Goal: Information Seeking & Learning: Learn about a topic

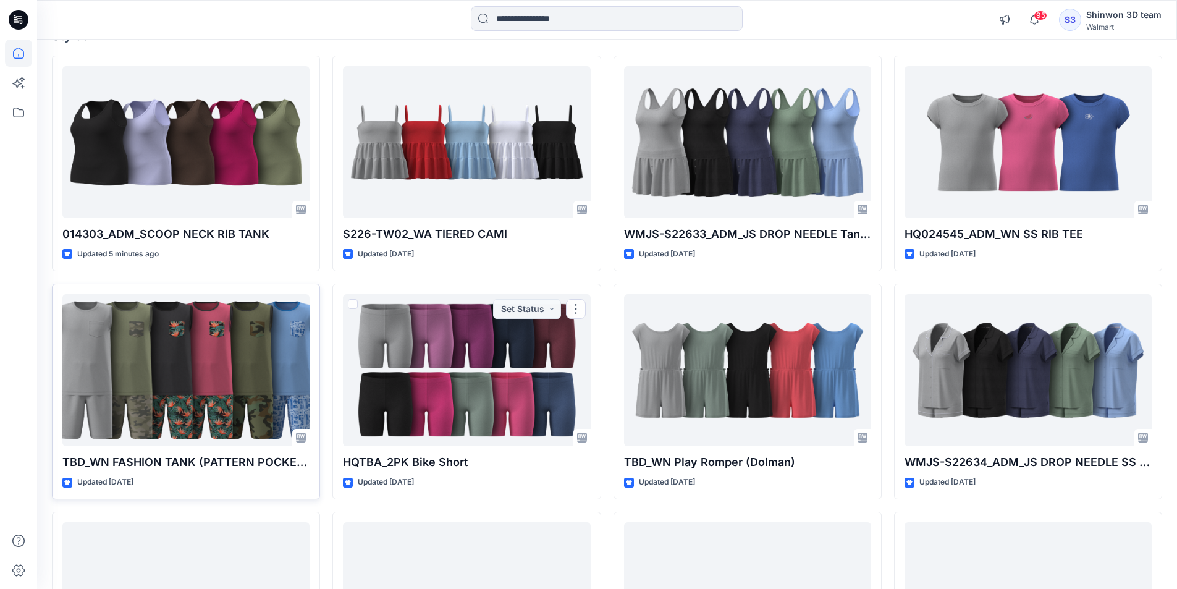
scroll to position [124, 0]
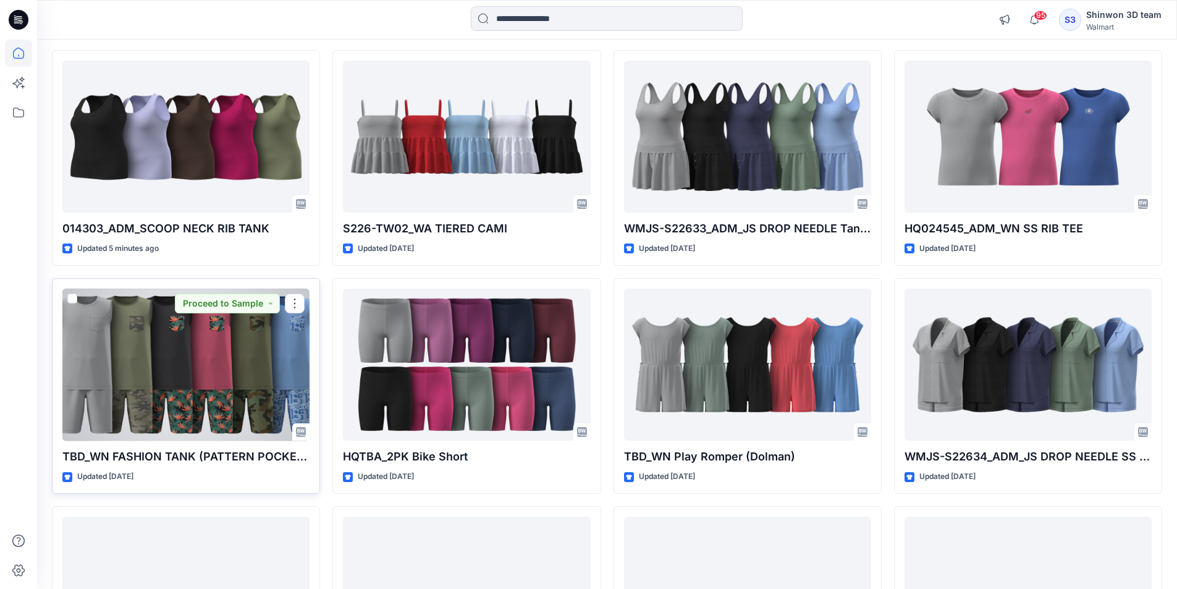
click at [230, 337] on div at bounding box center [185, 365] width 247 height 153
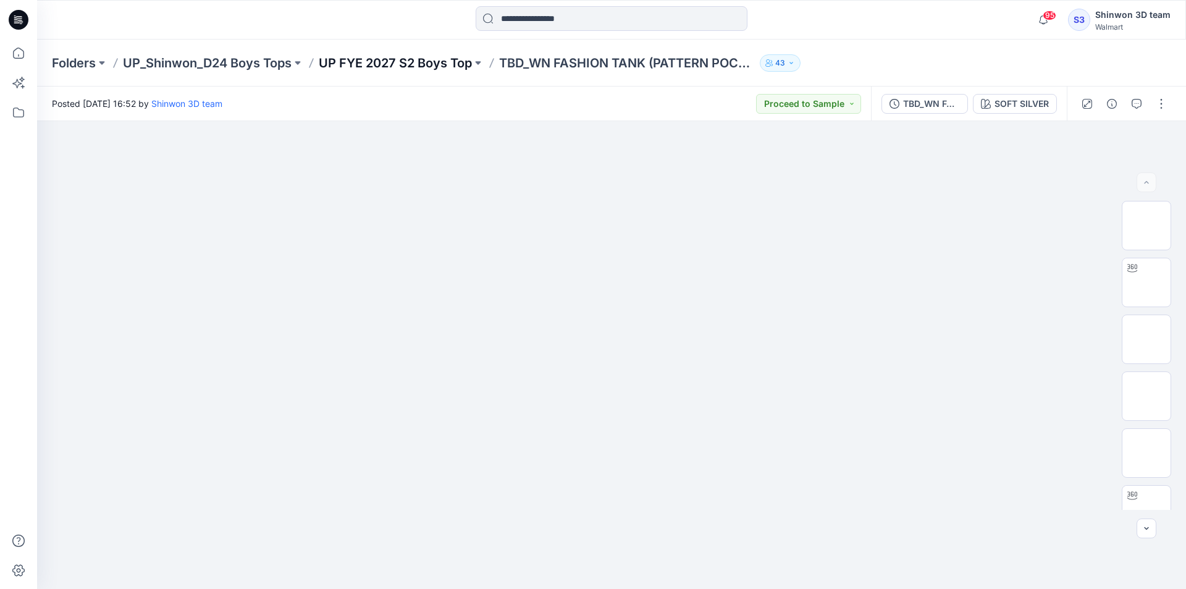
click at [324, 54] on p "UP FYE 2027 S2 Boys Top" at bounding box center [395, 62] width 153 height 17
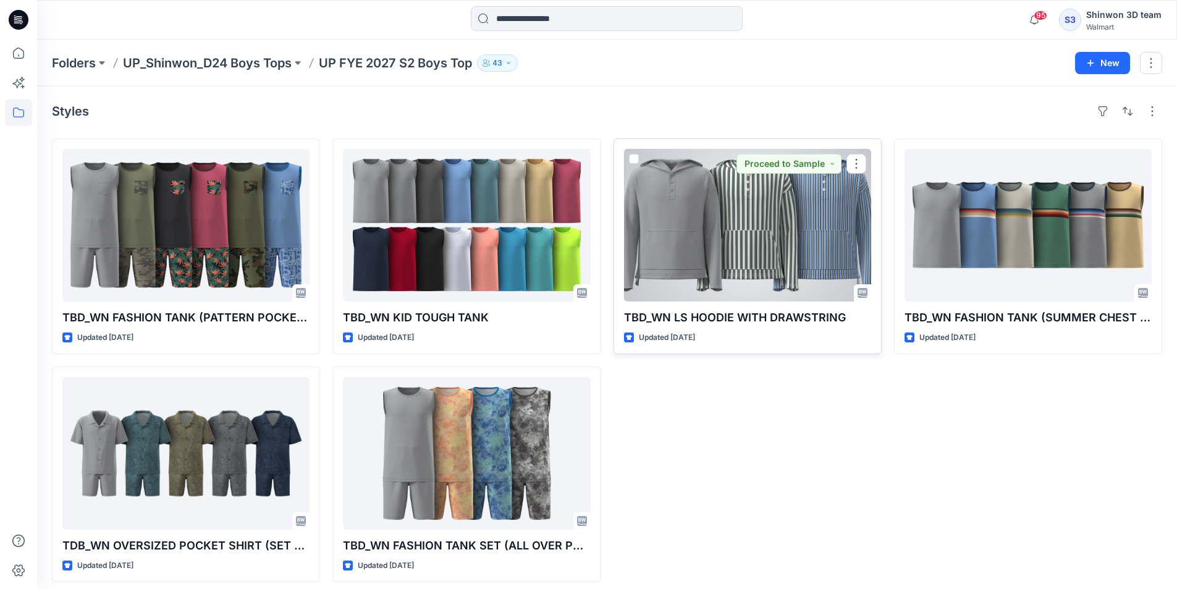
click at [640, 219] on div at bounding box center [747, 225] width 247 height 153
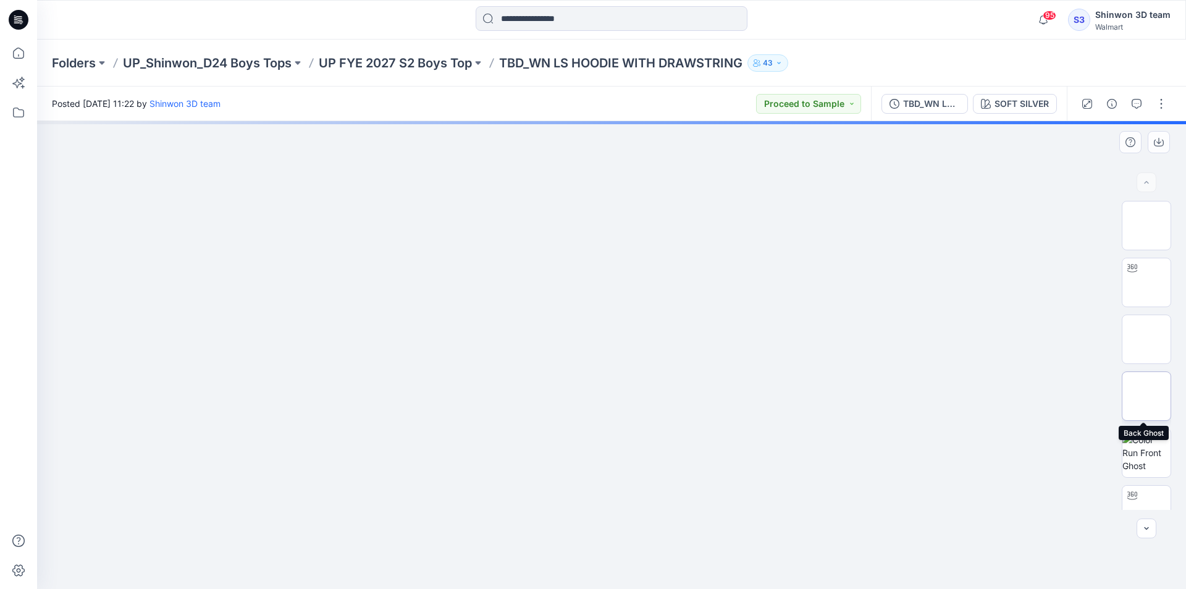
click at [1147, 396] on img at bounding box center [1147, 396] width 0 height 0
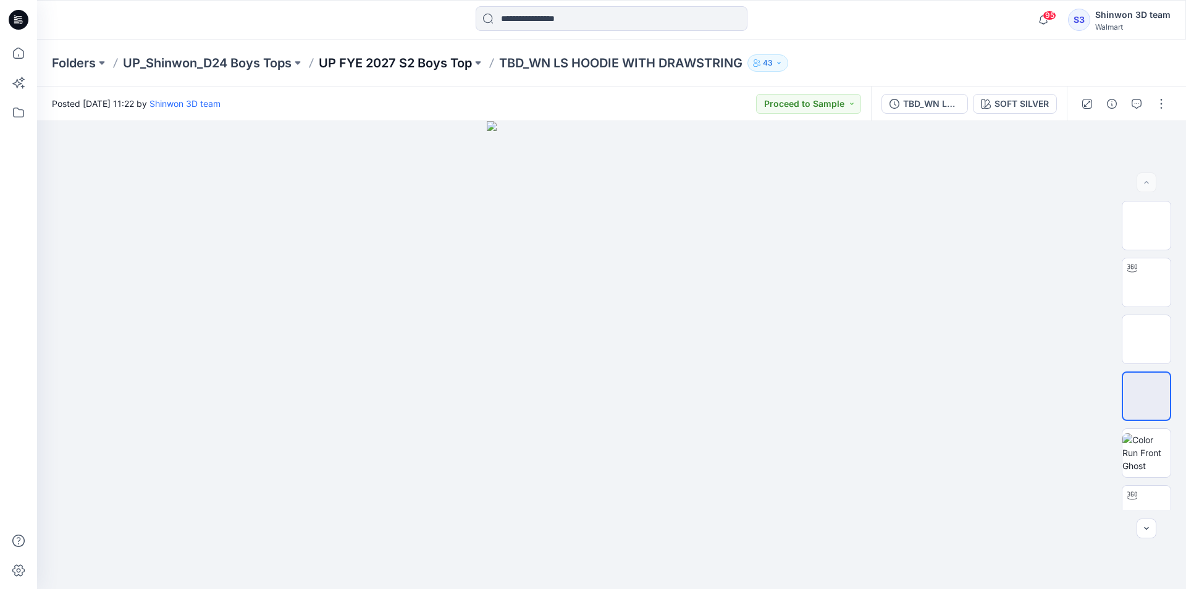
click at [410, 62] on p "UP FYE 2027 S2 Boys Top" at bounding box center [395, 62] width 153 height 17
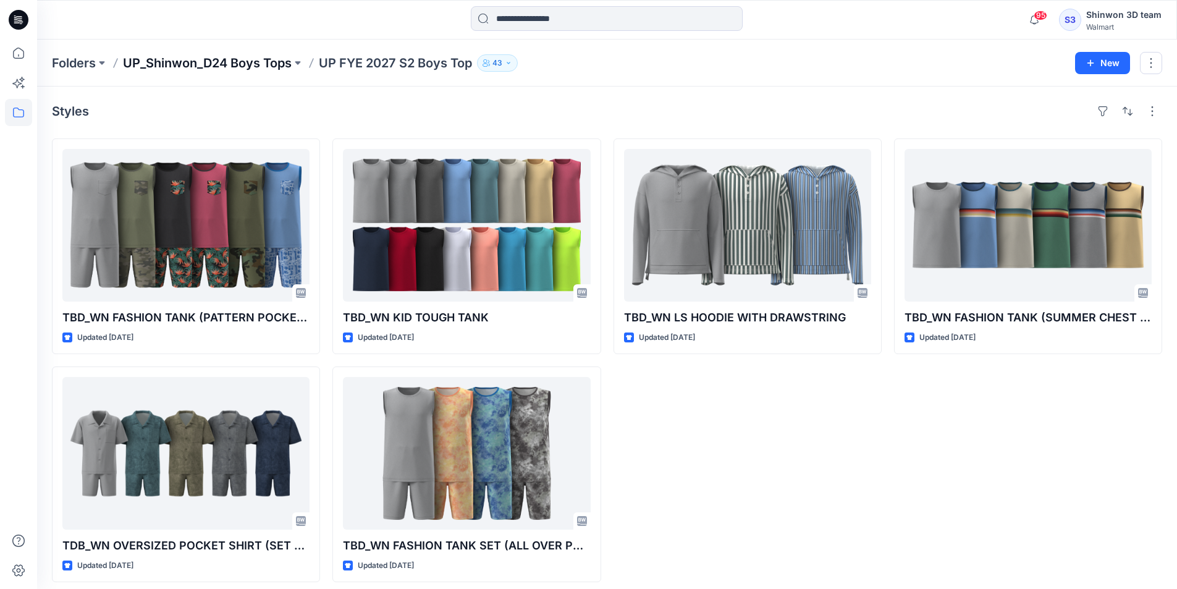
click at [211, 71] on p "UP_Shinwon_D24 Boys Tops" at bounding box center [207, 62] width 169 height 17
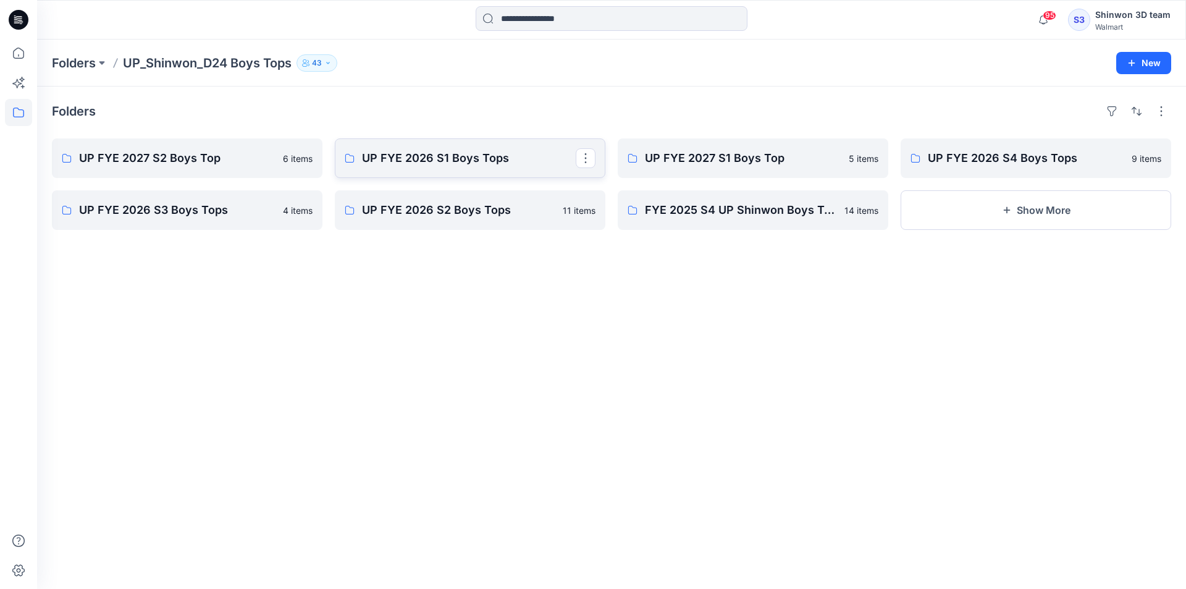
click at [525, 148] on link "UP FYE 2026 S1 Boys Tops" at bounding box center [470, 158] width 271 height 40
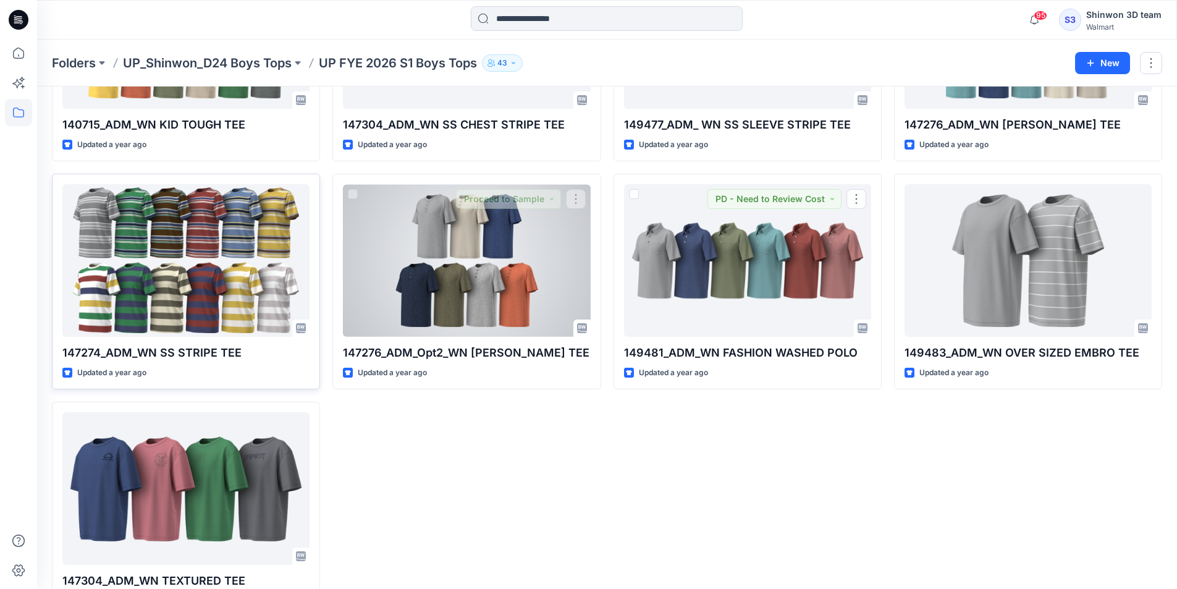
scroll to position [237, 0]
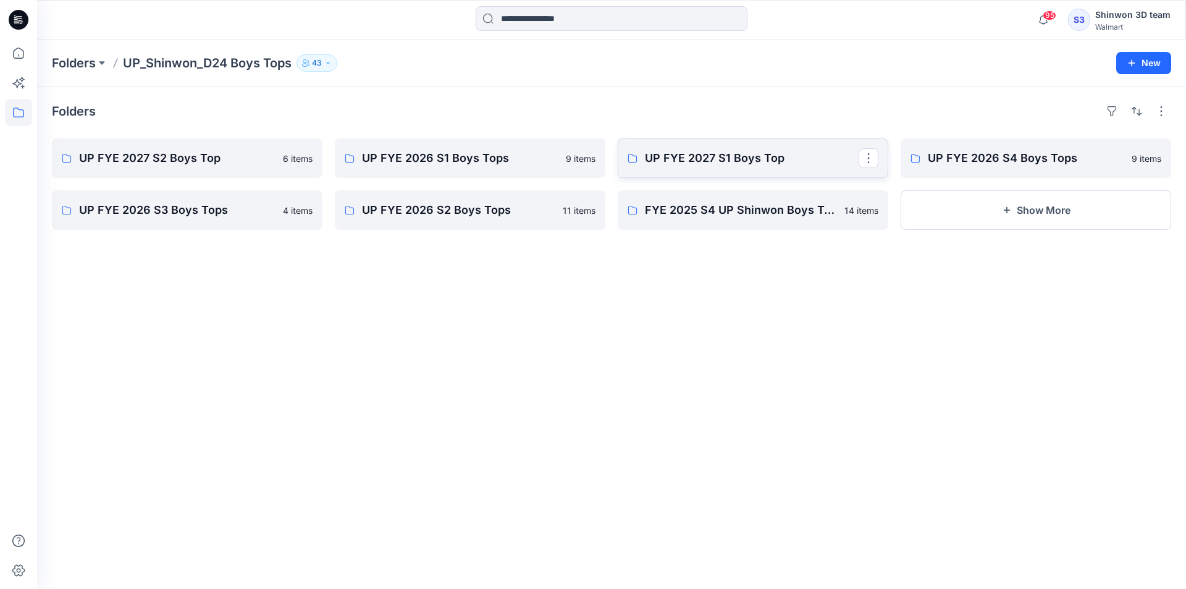
click at [692, 170] on link "UP FYE 2027 S1 Boys Top" at bounding box center [753, 158] width 271 height 40
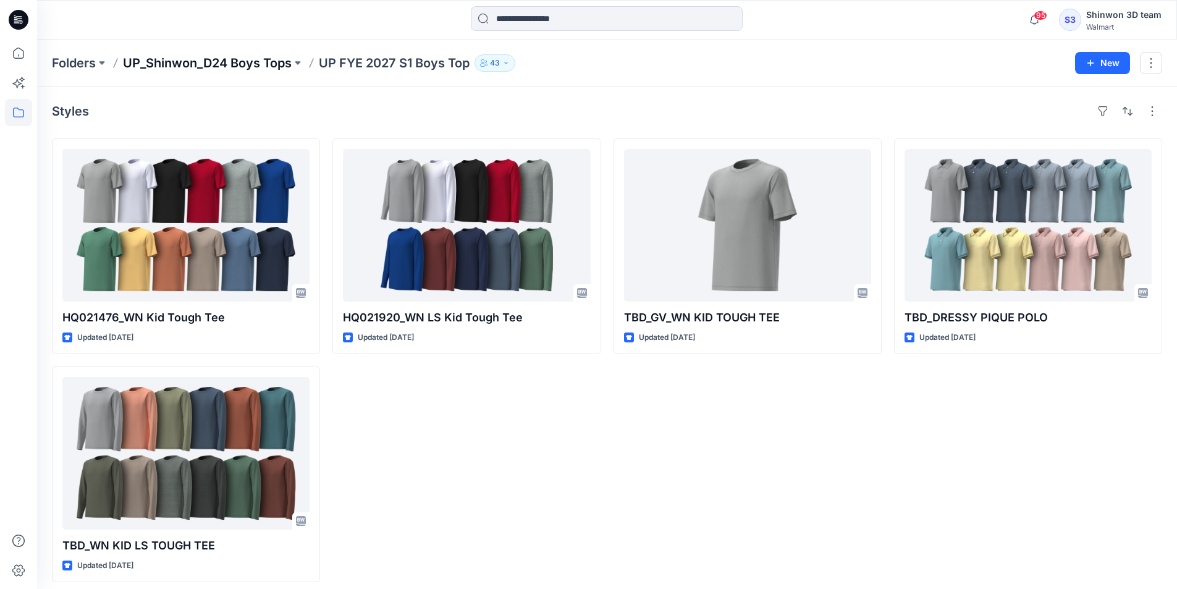
click at [278, 62] on p "UP_Shinwon_D24 Boys Tops" at bounding box center [207, 62] width 169 height 17
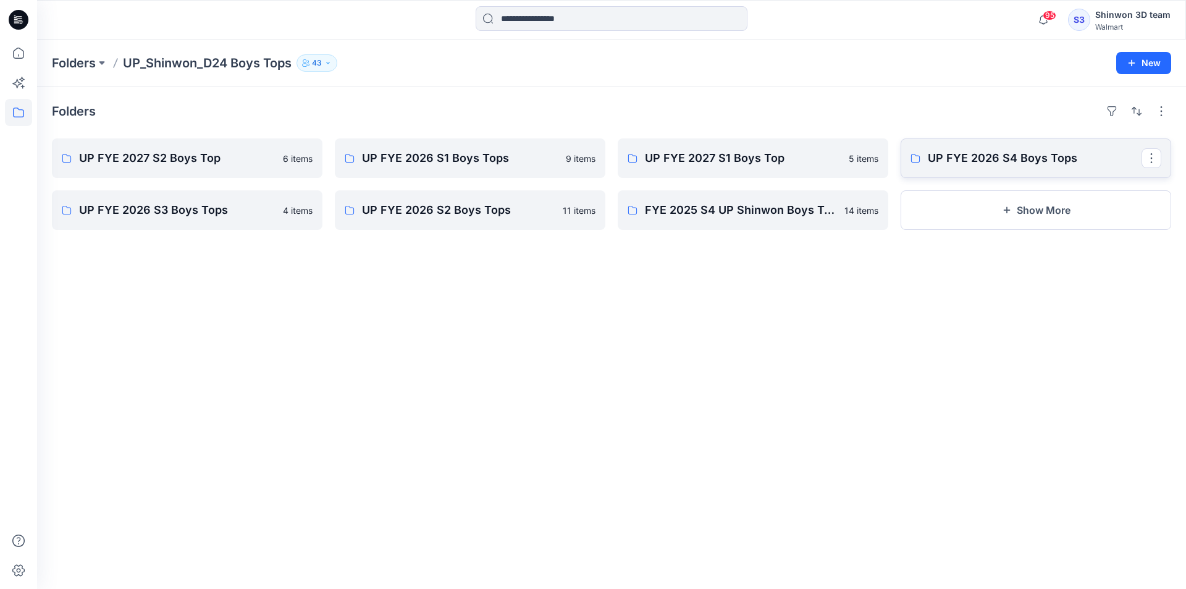
click at [1006, 156] on p "UP FYE 2026 S4 Boys Tops" at bounding box center [1035, 158] width 214 height 17
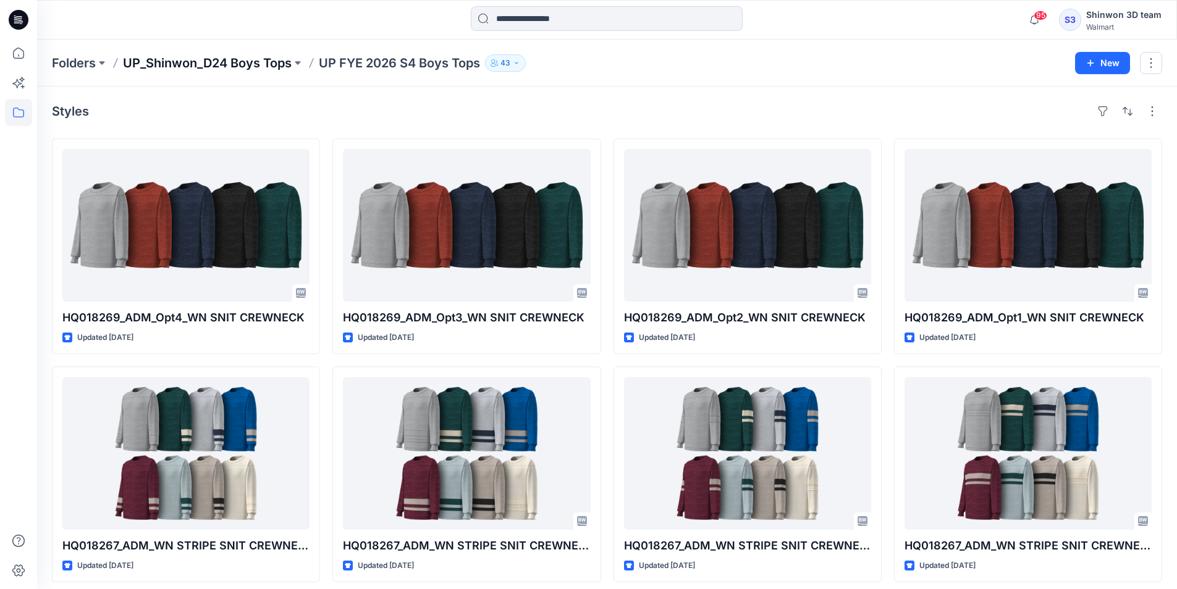
click at [261, 64] on p "UP_Shinwon_D24 Boys Tops" at bounding box center [207, 62] width 169 height 17
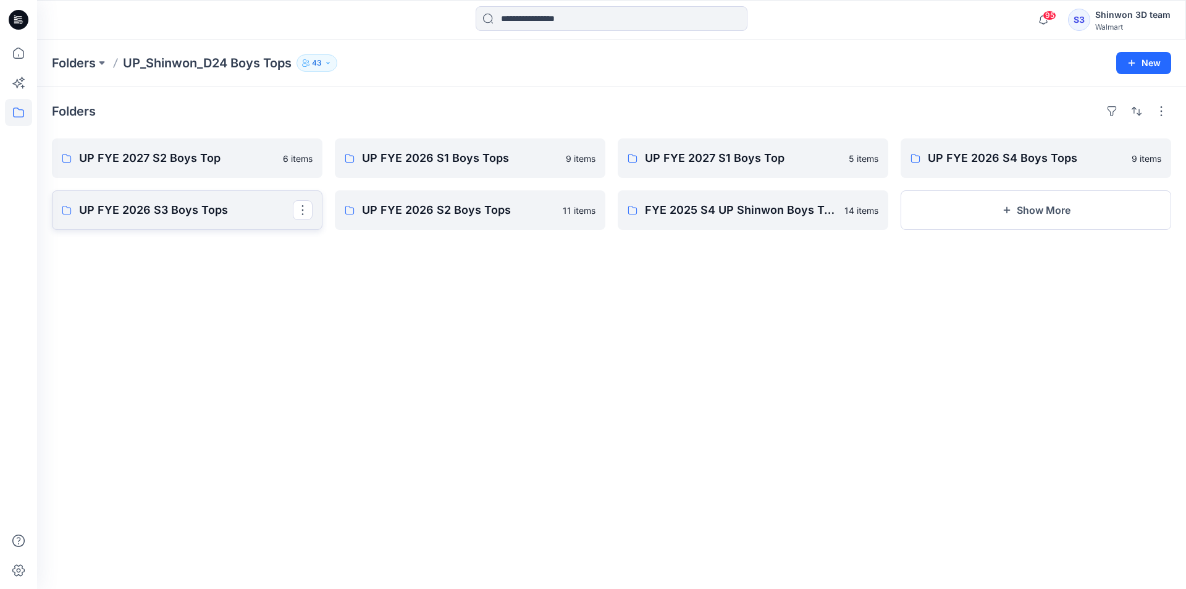
click at [167, 206] on p "UP FYE 2026 S3 Boys Tops" at bounding box center [186, 209] width 214 height 17
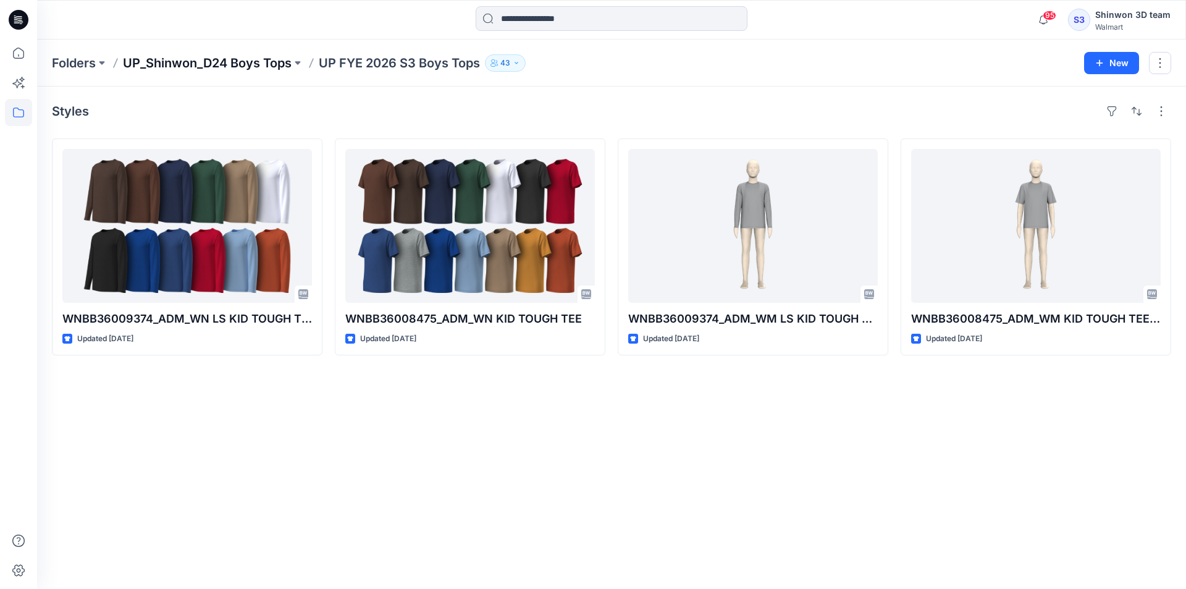
click at [224, 66] on p "UP_Shinwon_D24 Boys Tops" at bounding box center [207, 62] width 169 height 17
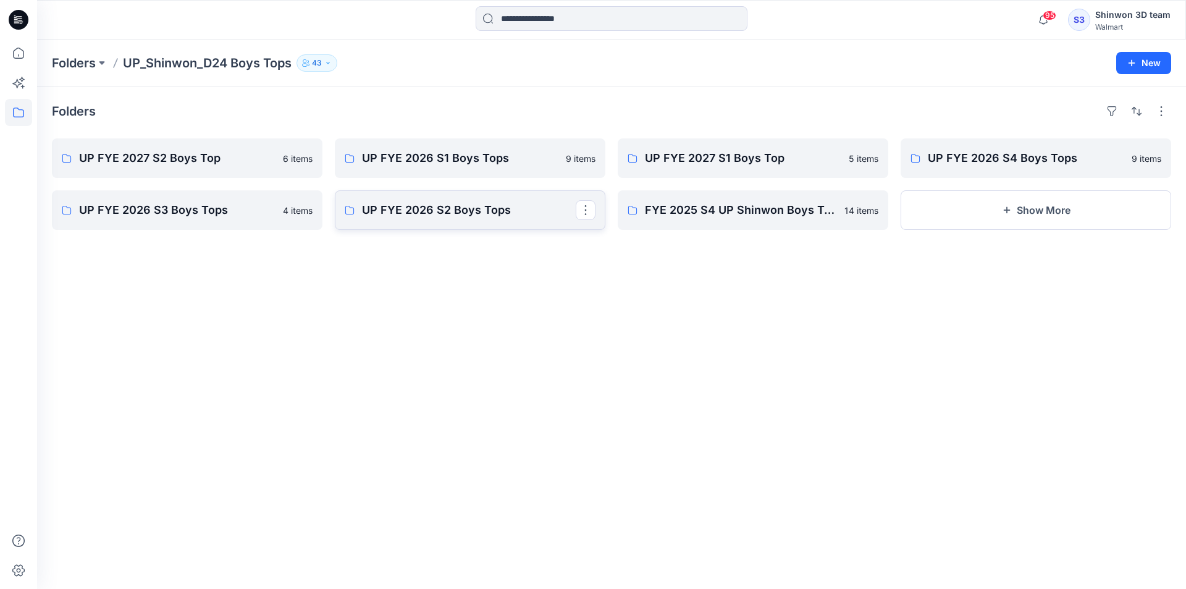
click at [437, 214] on p "UP FYE 2026 S2 Boys Tops" at bounding box center [469, 209] width 214 height 17
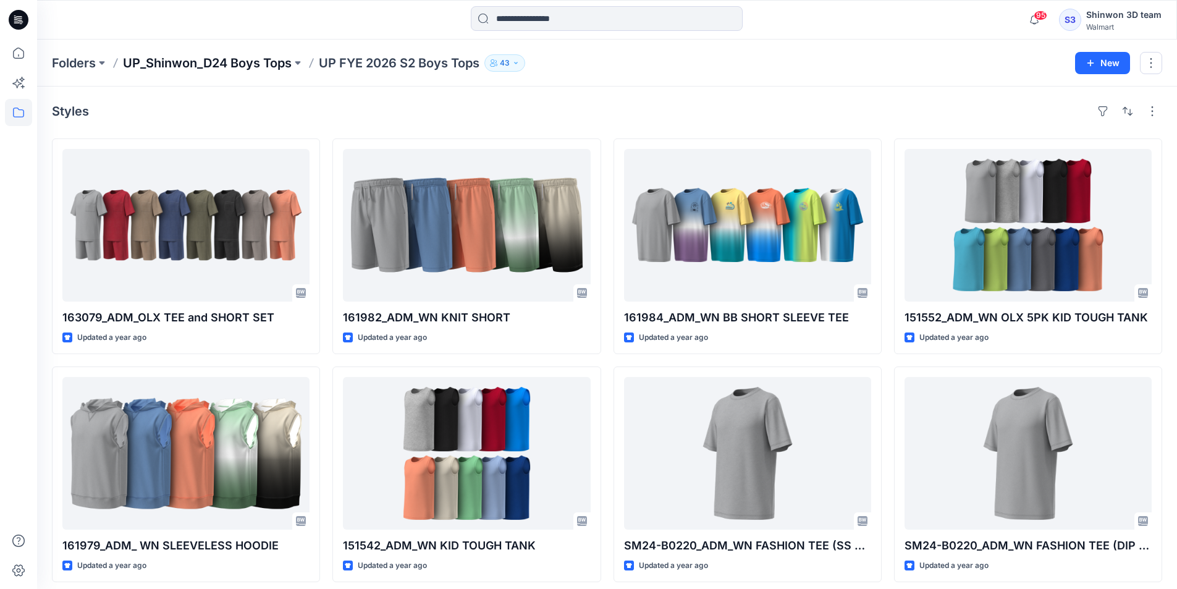
click at [279, 63] on p "UP_Shinwon_D24 Boys Tops" at bounding box center [207, 62] width 169 height 17
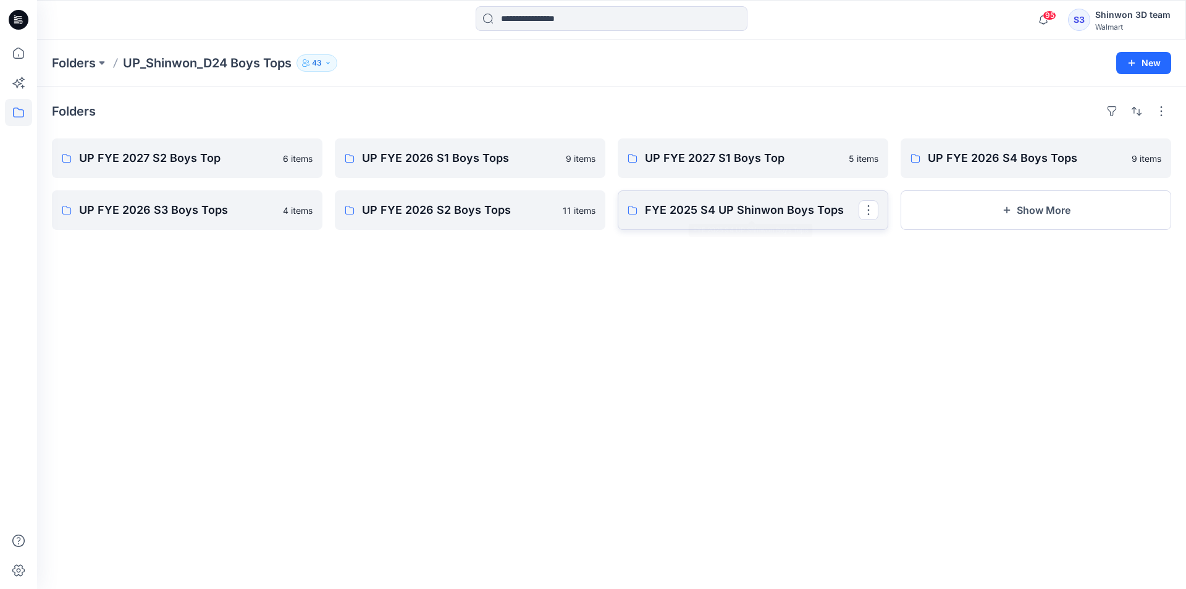
click at [733, 211] on p "FYE 2025 S4 UP Shinwon Boys Tops" at bounding box center [752, 209] width 214 height 17
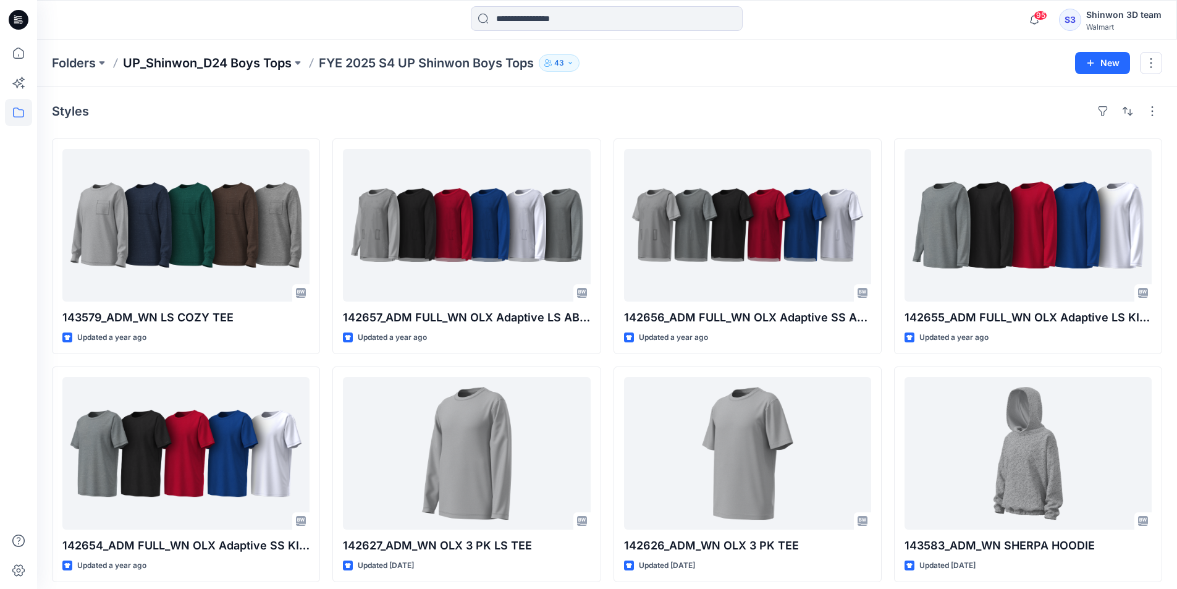
click at [253, 54] on p "UP_Shinwon_D24 Boys Tops" at bounding box center [207, 62] width 169 height 17
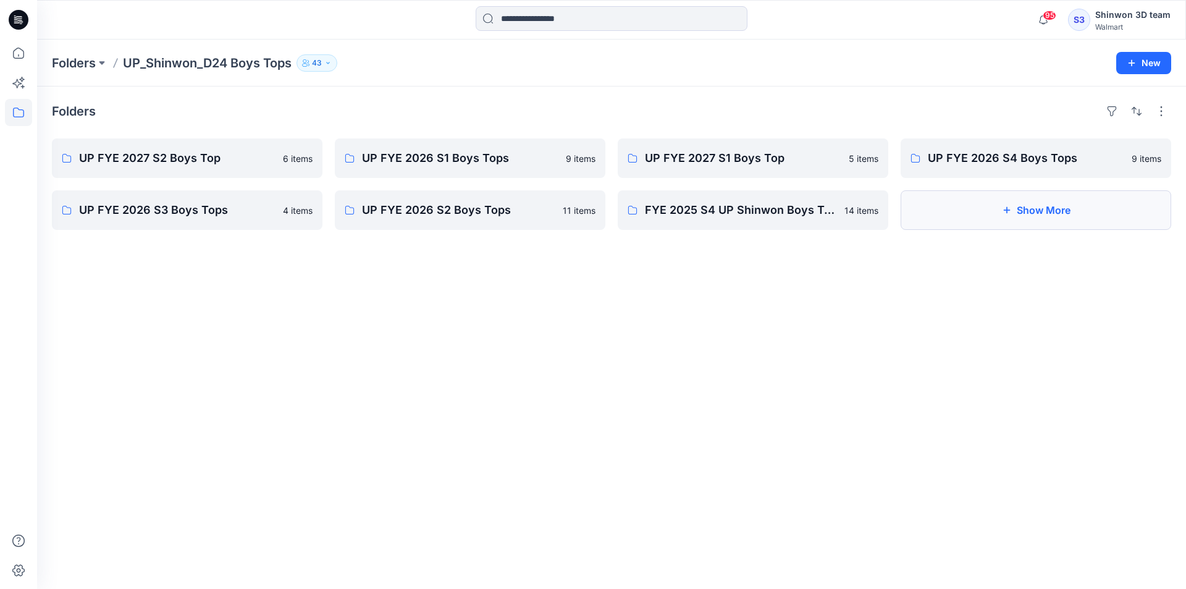
click at [1073, 215] on button "Show More" at bounding box center [1036, 210] width 271 height 40
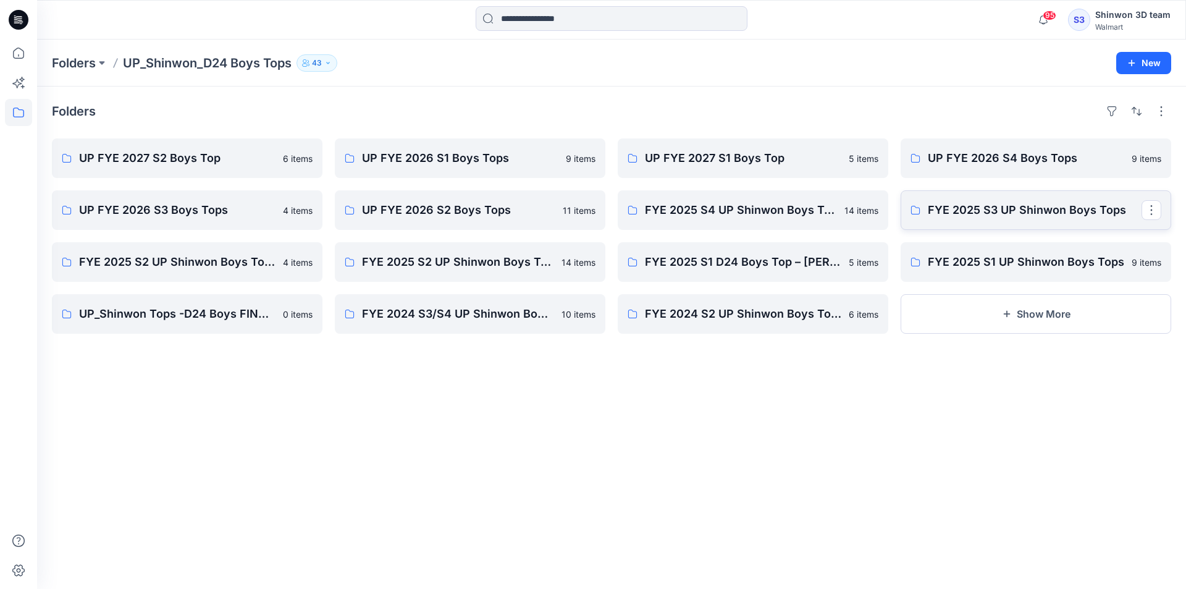
click at [1024, 209] on p "FYE 2025 S3 UP Shinwon Boys Tops" at bounding box center [1035, 209] width 214 height 17
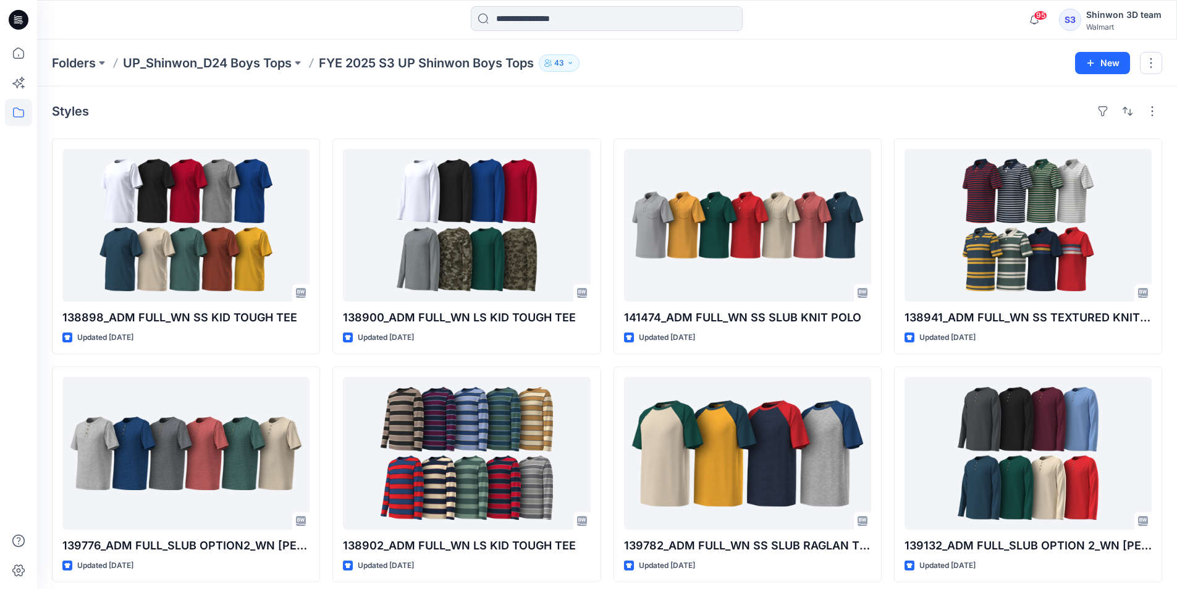
scroll to position [237, 0]
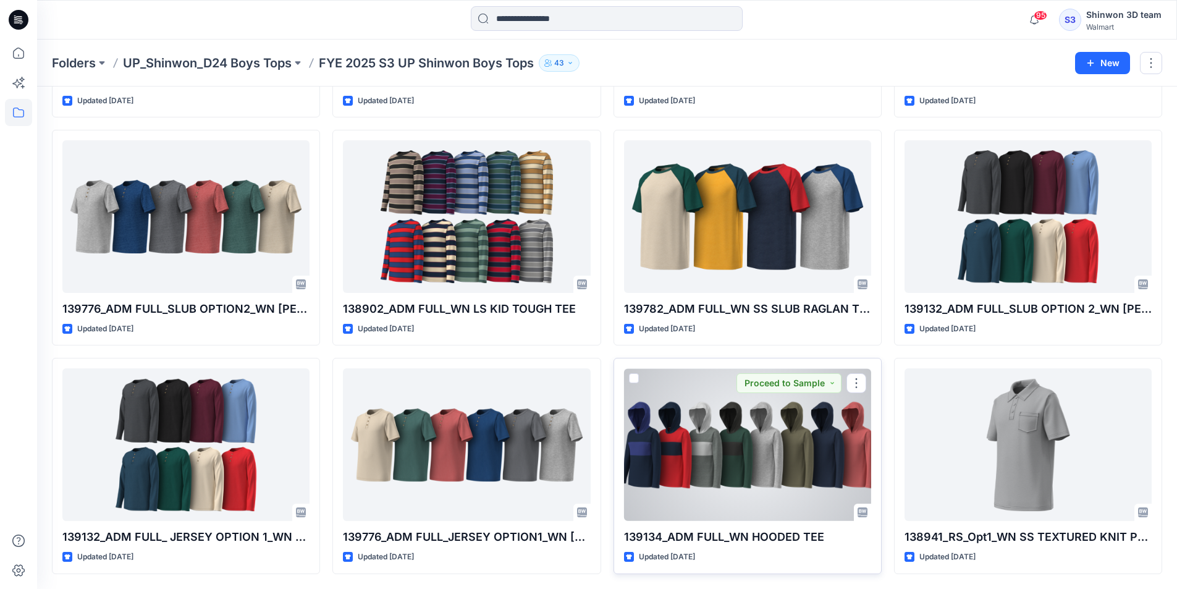
click at [666, 426] on div at bounding box center [747, 444] width 247 height 153
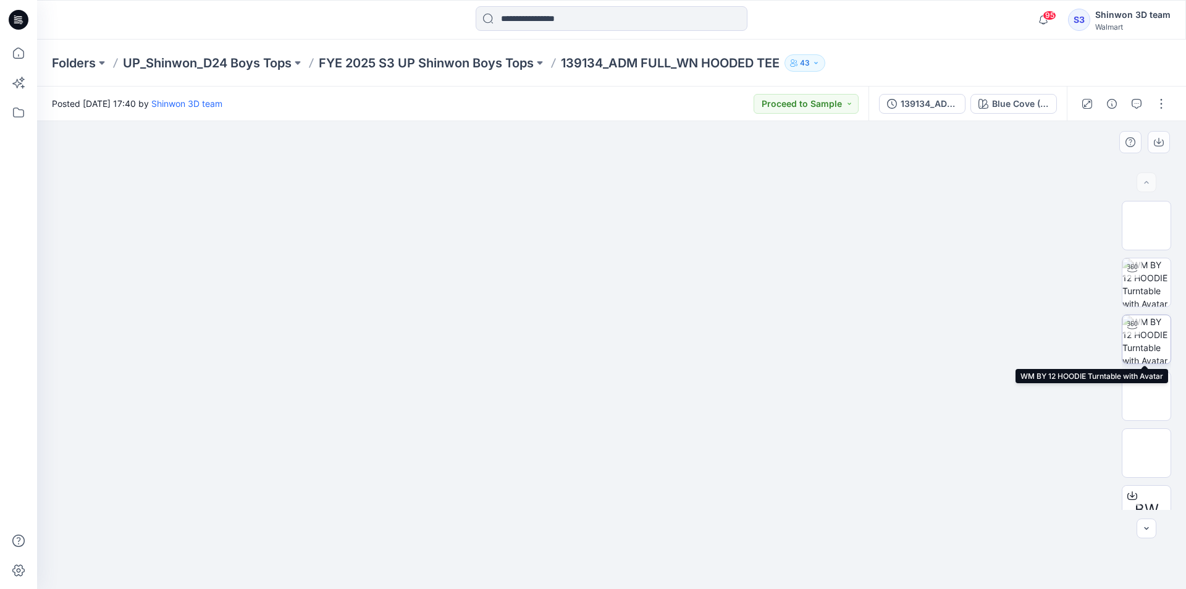
click at [1152, 347] on img at bounding box center [1147, 339] width 48 height 48
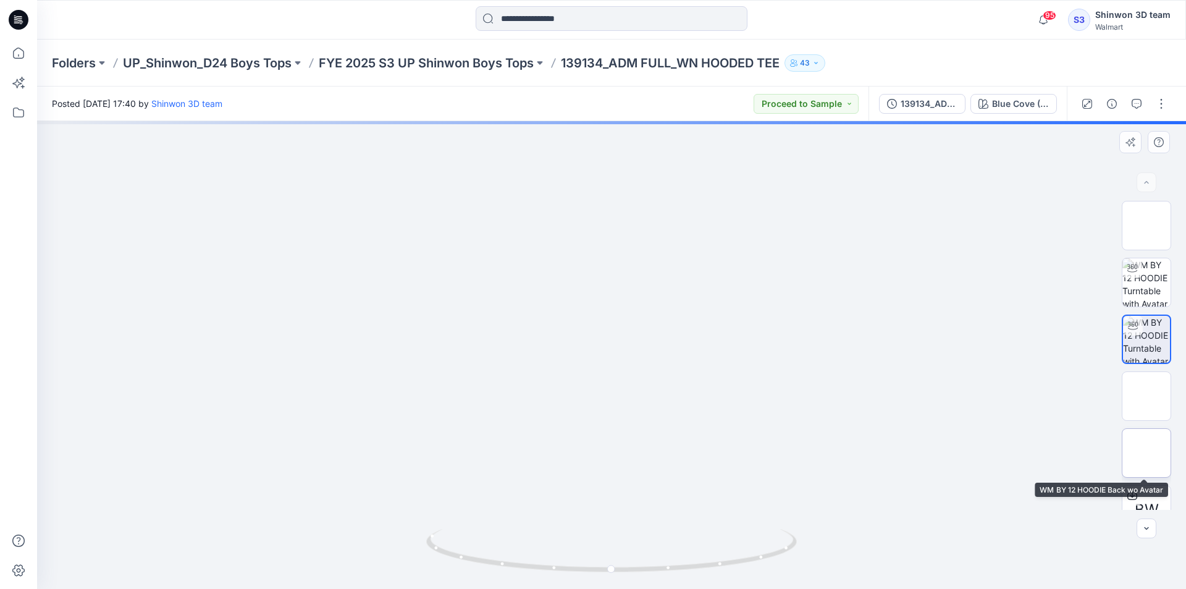
click at [1147, 453] on img at bounding box center [1147, 453] width 0 height 0
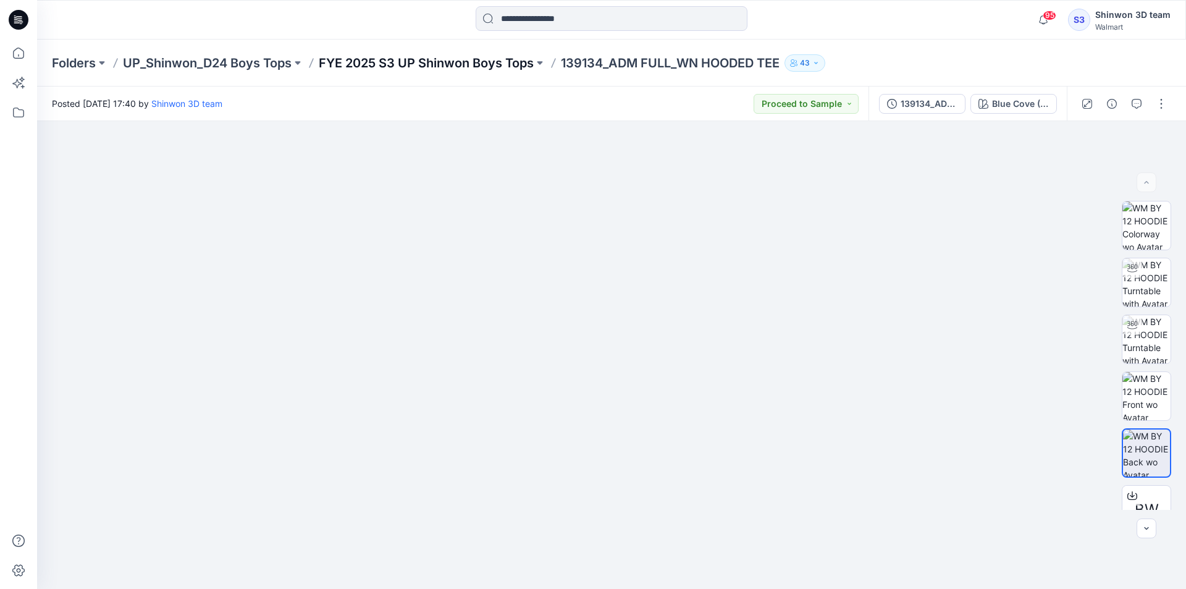
click at [473, 63] on p "FYE 2025 S3 UP Shinwon Boys Tops" at bounding box center [426, 62] width 215 height 17
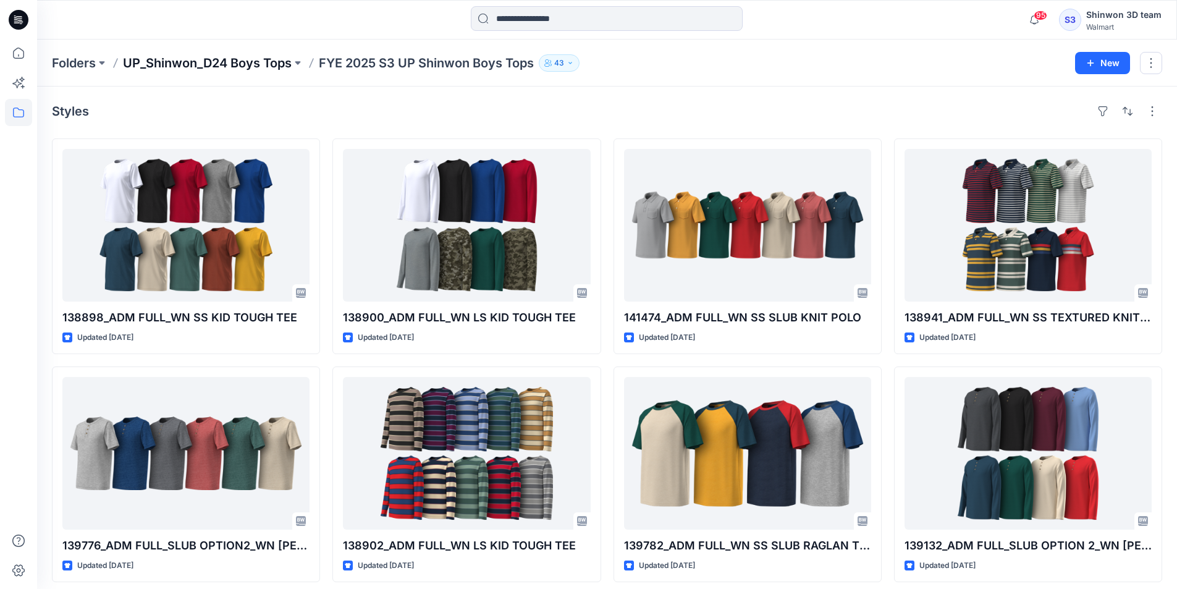
click at [283, 66] on p "UP_Shinwon_D24 Boys Tops" at bounding box center [207, 62] width 169 height 17
